Goal: Navigation & Orientation: Find specific page/section

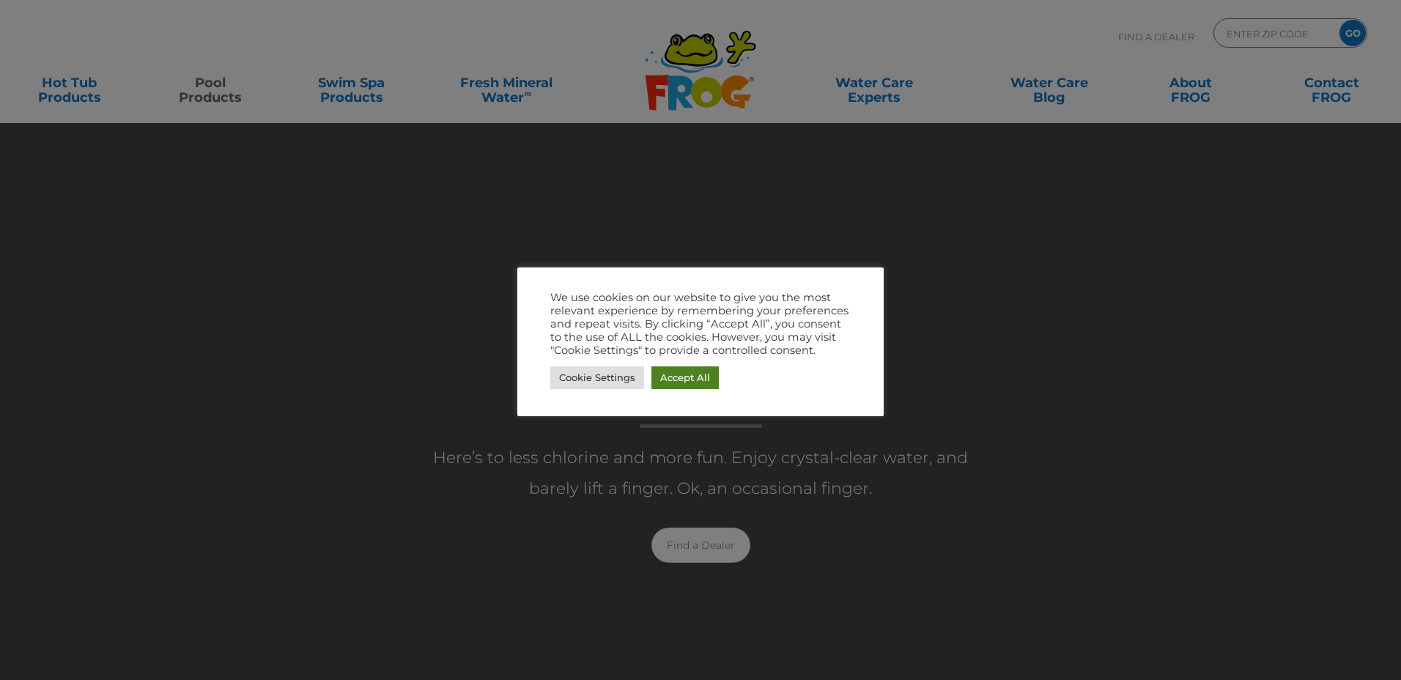
click at [699, 371] on link "Accept All" at bounding box center [684, 377] width 67 height 23
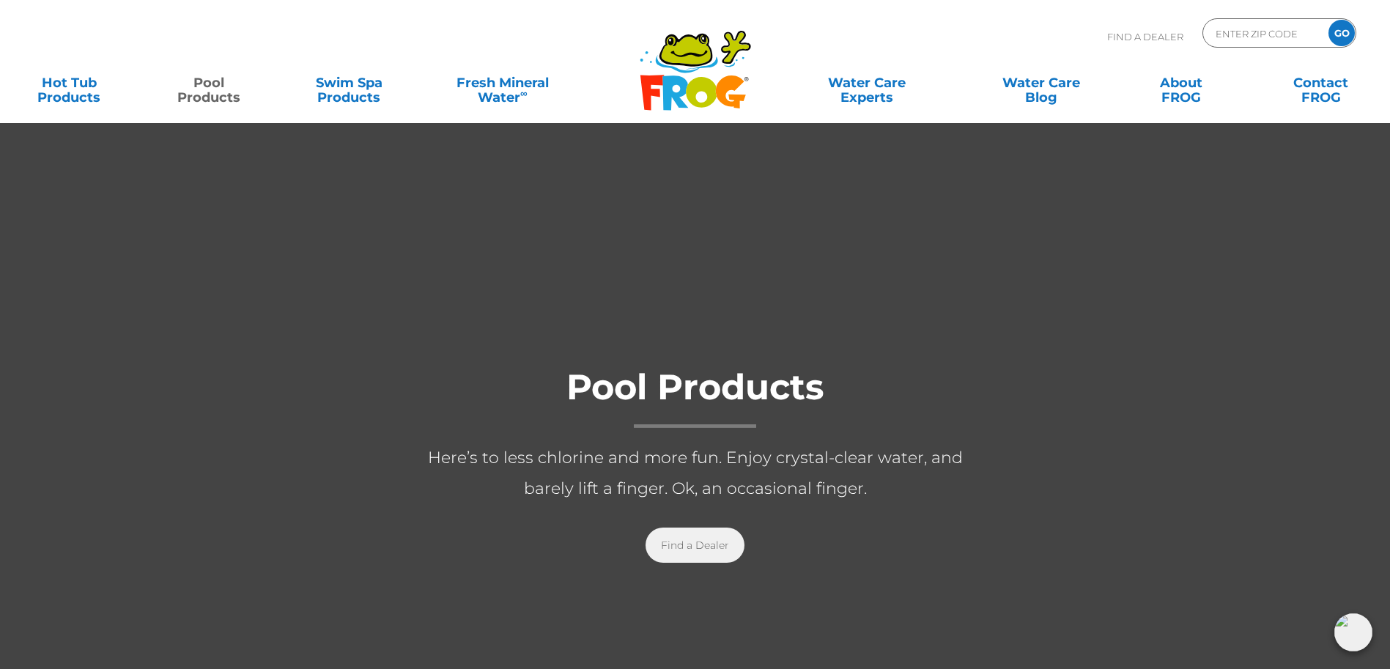
click at [694, 547] on link "Find a Dealer" at bounding box center [694, 544] width 99 height 35
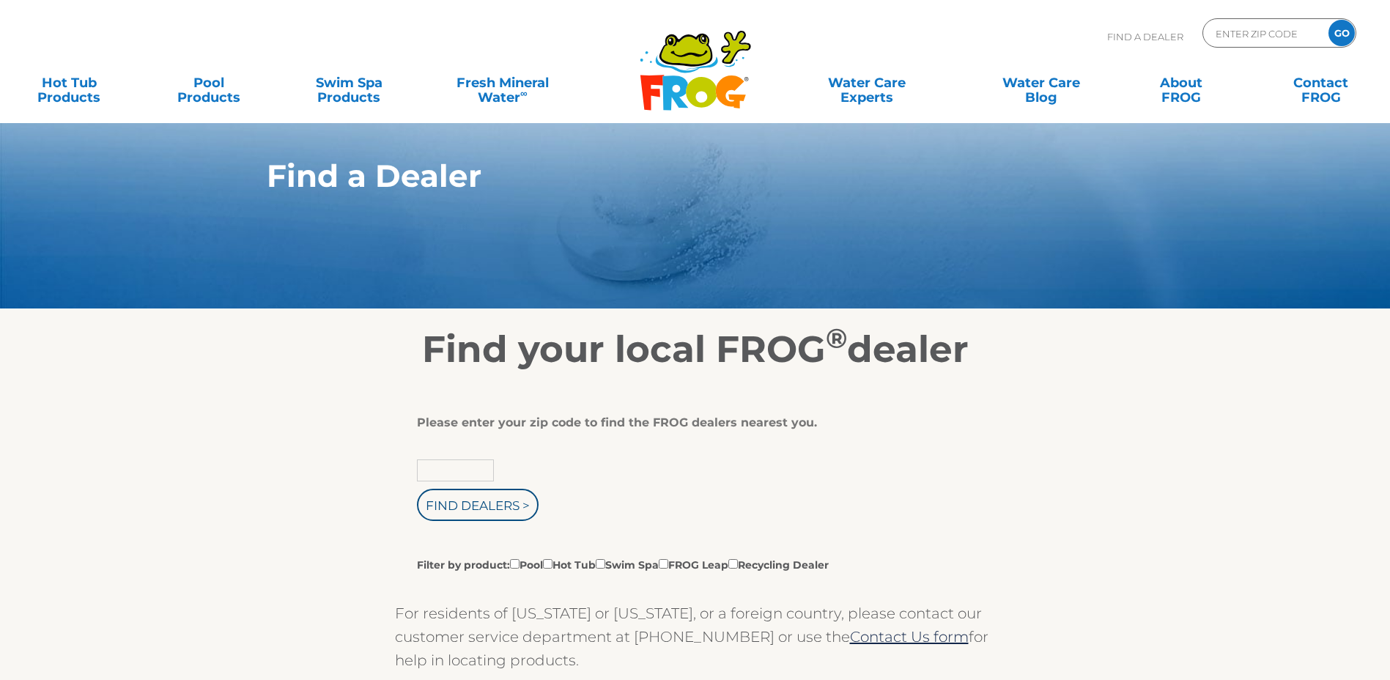
click at [475, 481] on input "text" at bounding box center [455, 470] width 77 height 22
type input "14072"
click at [472, 511] on input "Find Dealers >" at bounding box center [478, 505] width 122 height 32
click at [496, 516] on input "Find Dealers >" at bounding box center [478, 505] width 122 height 32
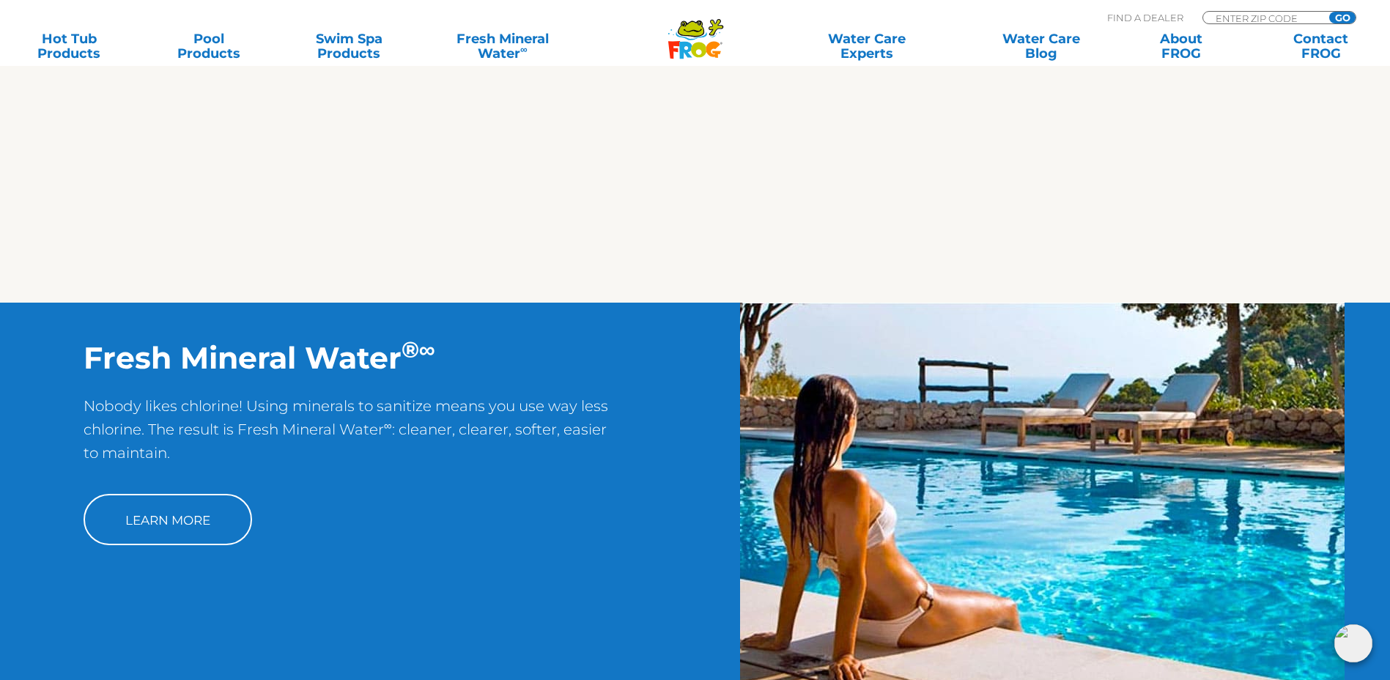
scroll to position [440, 0]
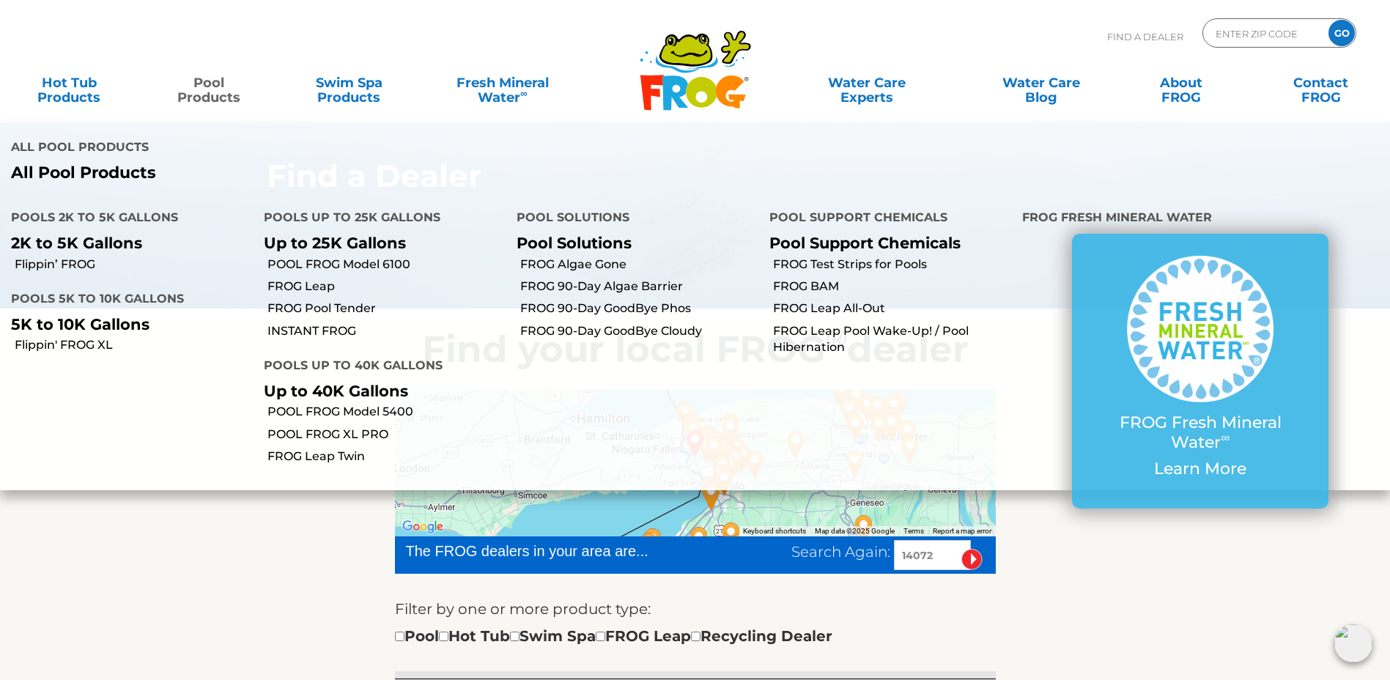
click at [218, 87] on link "Pool Products" at bounding box center [209, 82] width 109 height 29
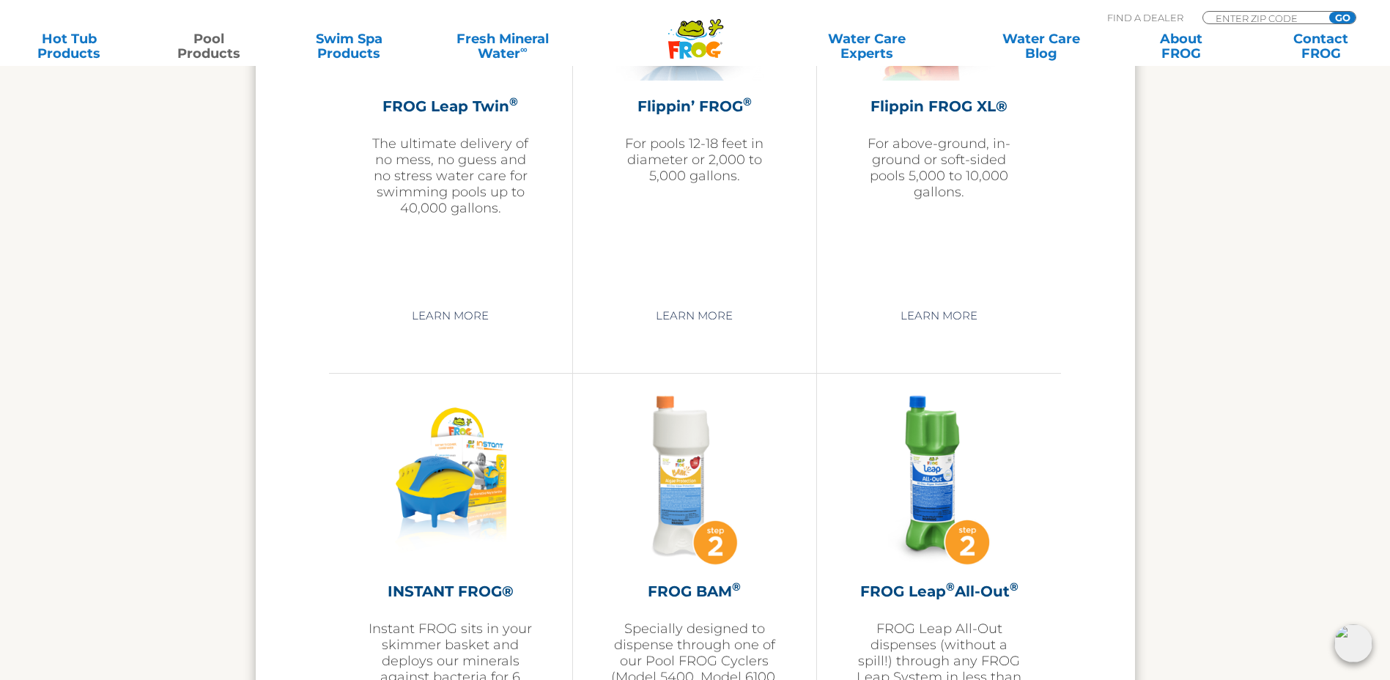
scroll to position [2784, 0]
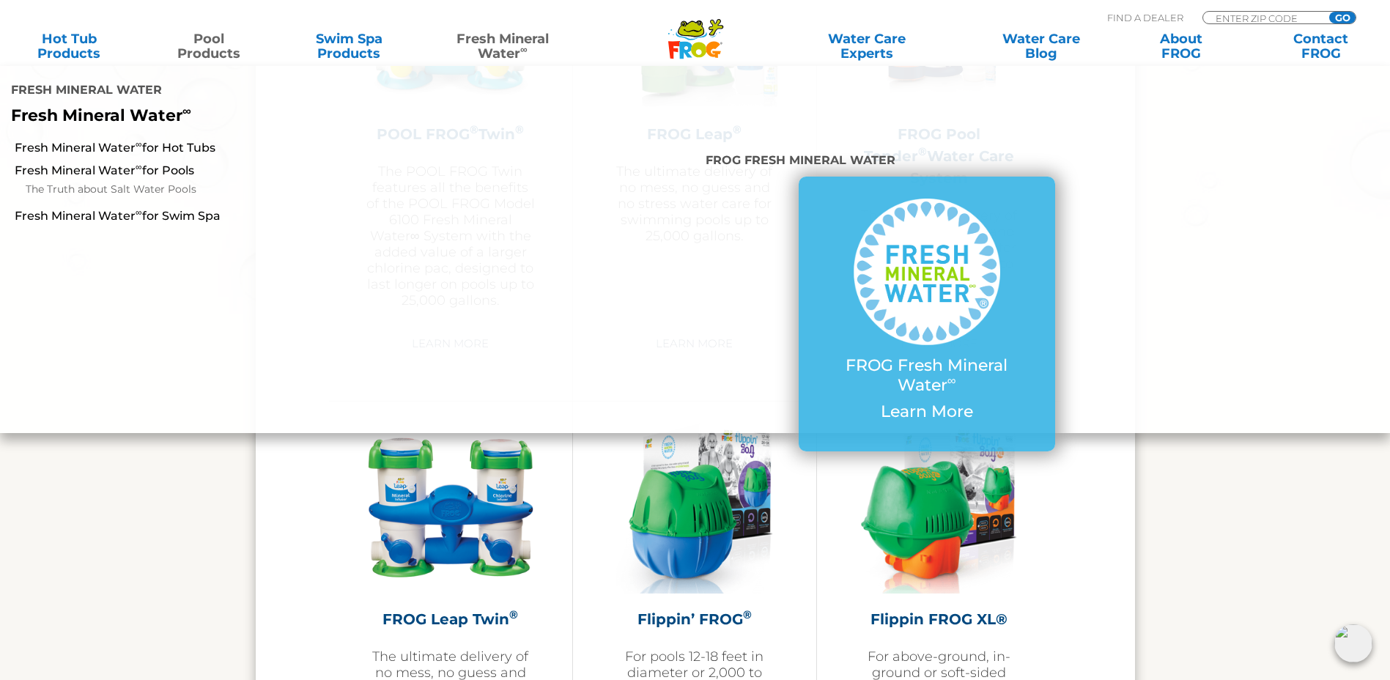
click at [508, 55] on link "Fresh Mineral Water ∞" at bounding box center [502, 46] width 136 height 29
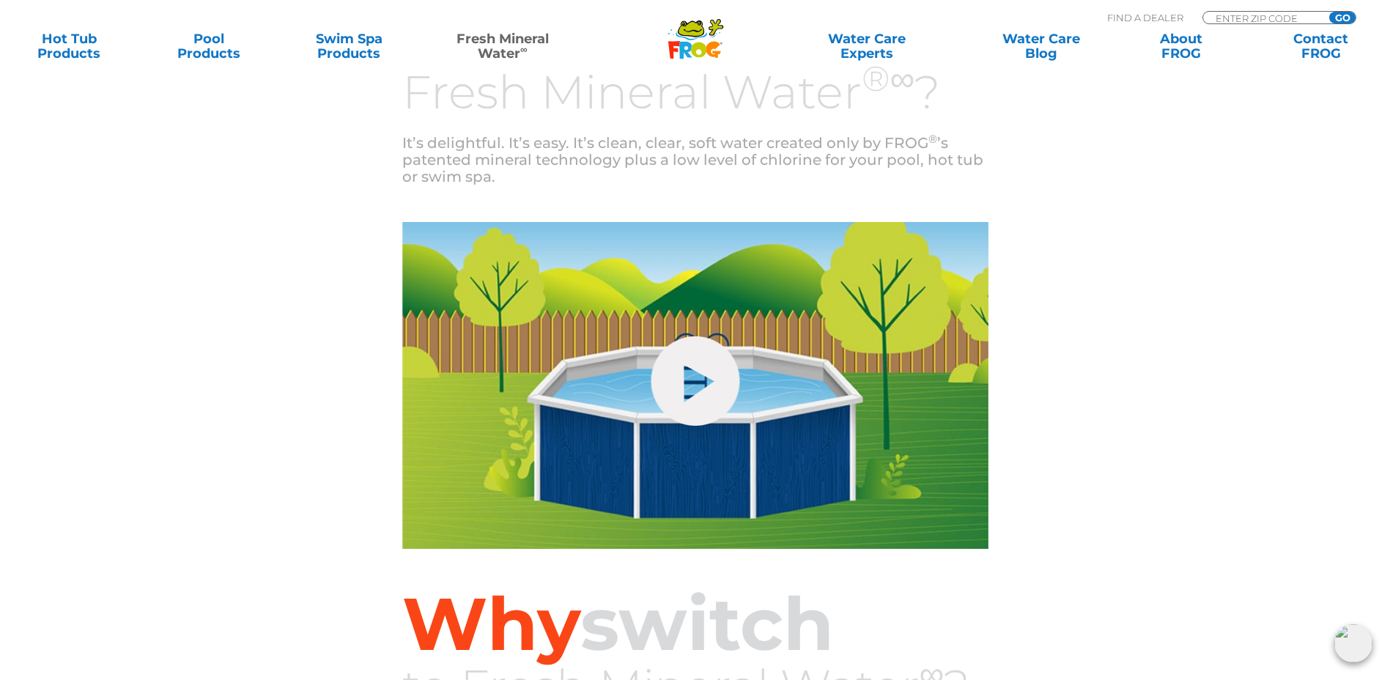
scroll to position [440, 0]
